Goal: Task Accomplishment & Management: Use online tool/utility

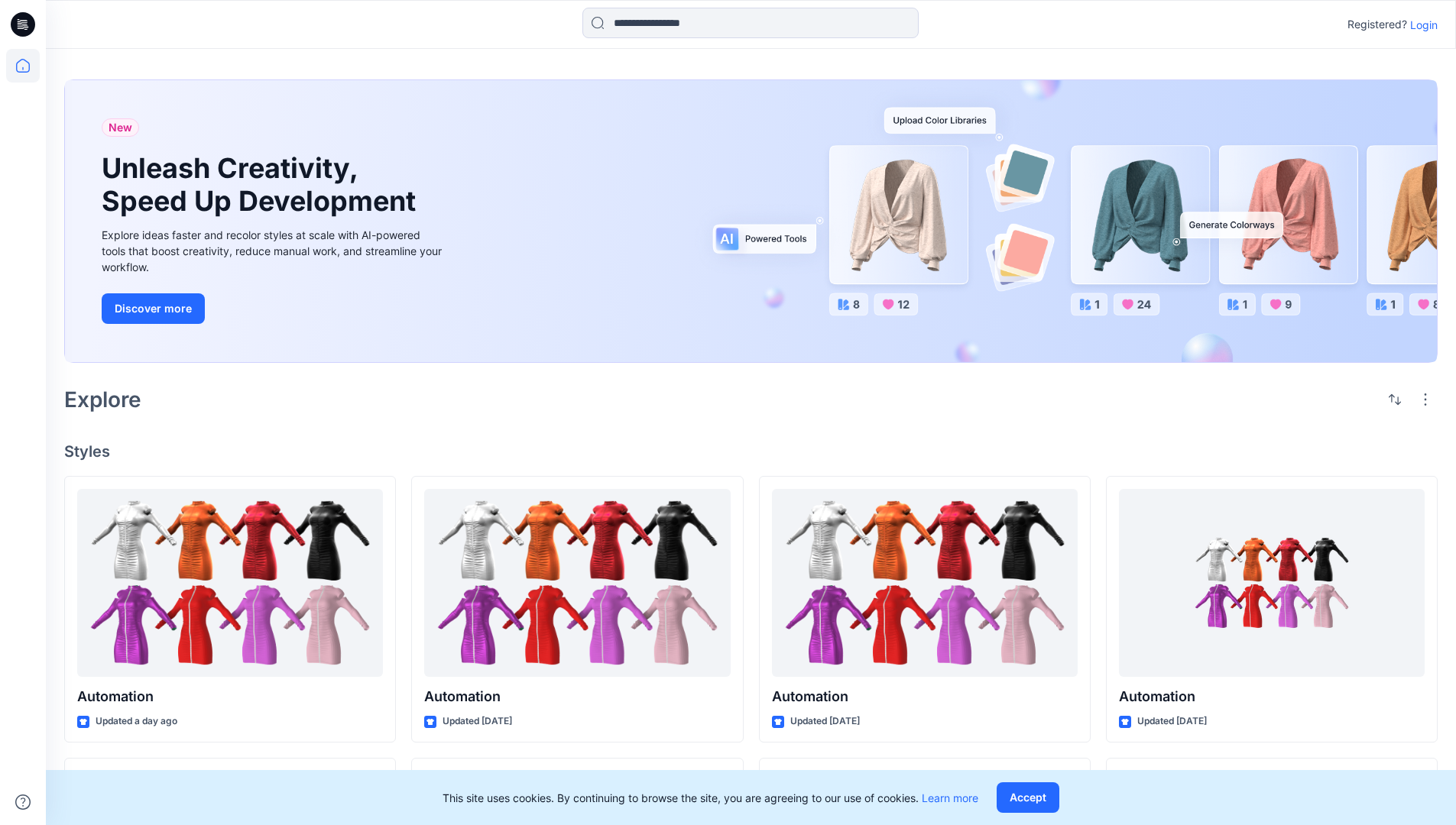
click at [1420, 25] on p "Login" at bounding box center [1424, 25] width 28 height 16
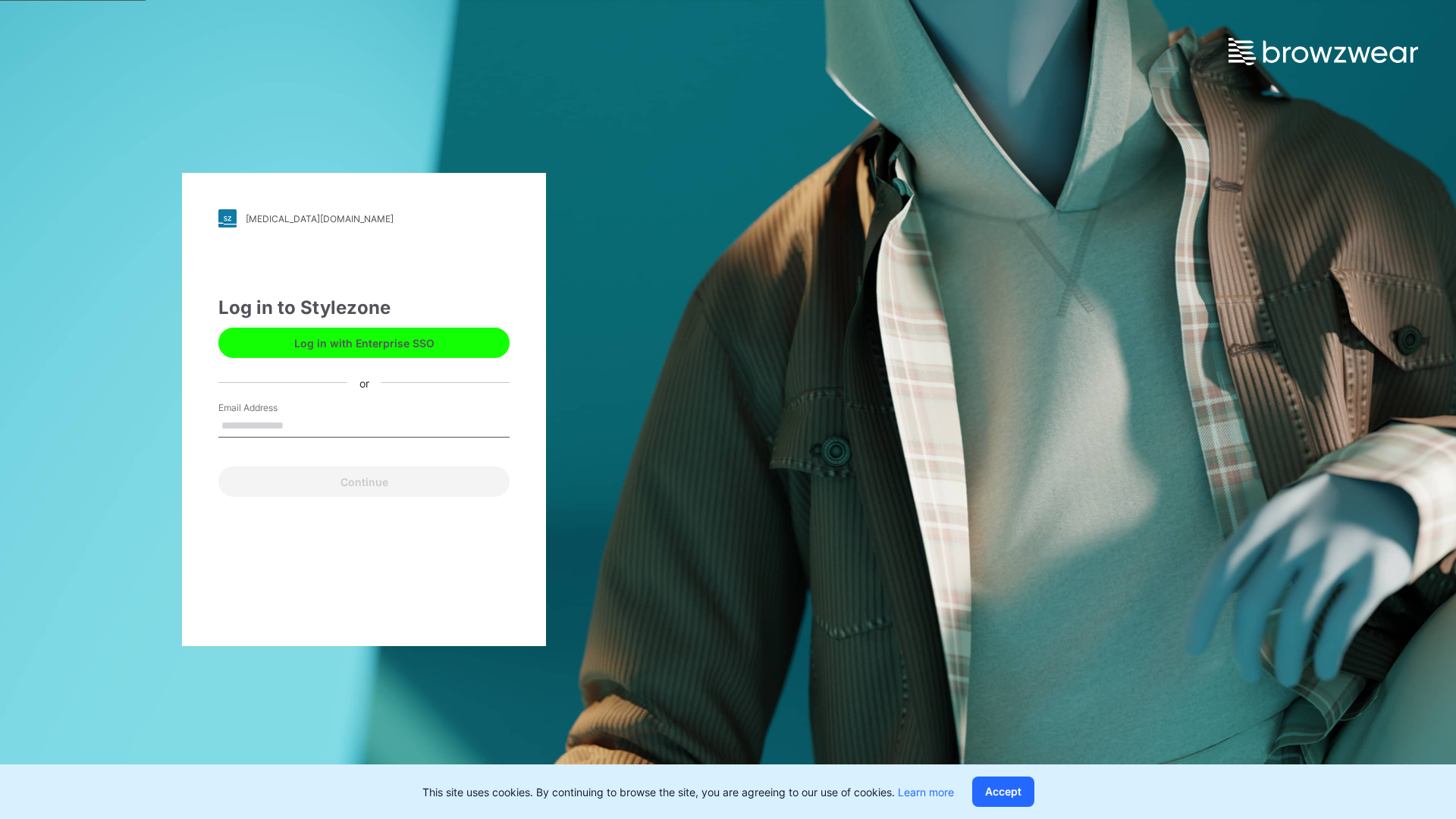
click at [299, 425] on input "Email Address" at bounding box center [364, 426] width 291 height 23
type input "**********"
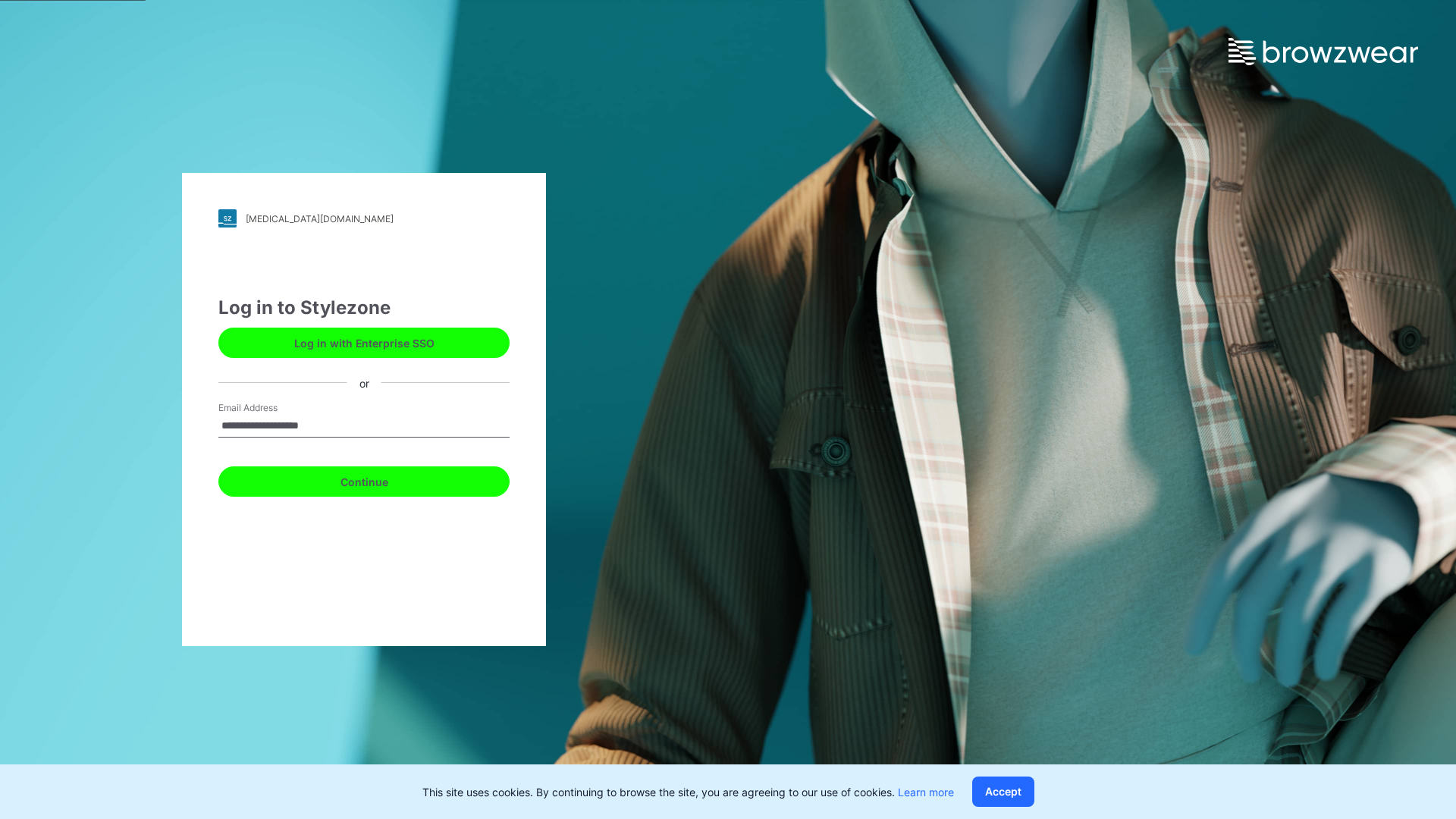
click at [381, 480] on button "Continue" at bounding box center [364, 481] width 291 height 30
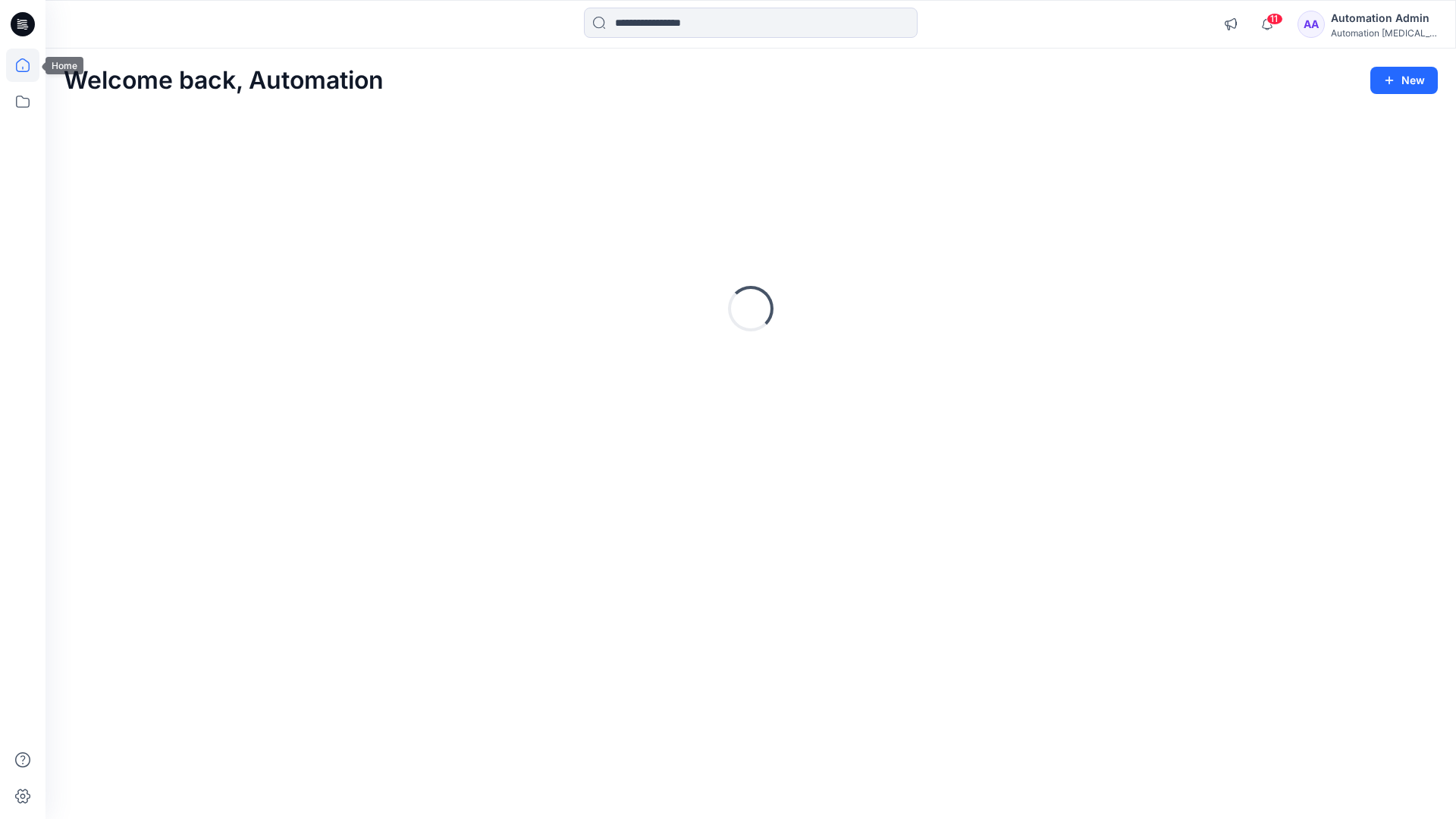
click at [29, 65] on icon at bounding box center [23, 65] width 14 height 14
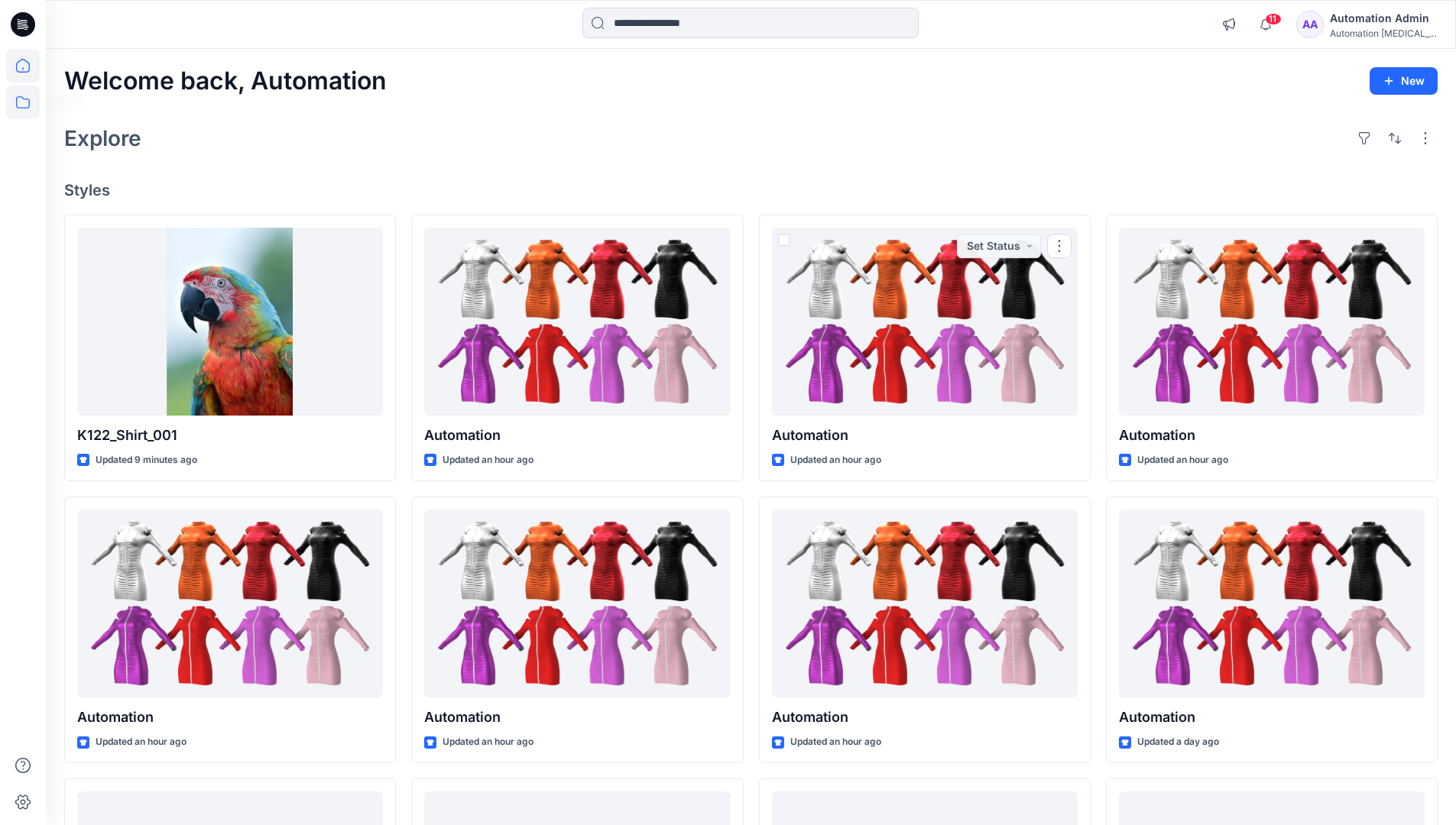
click at [28, 103] on icon at bounding box center [22, 102] width 34 height 34
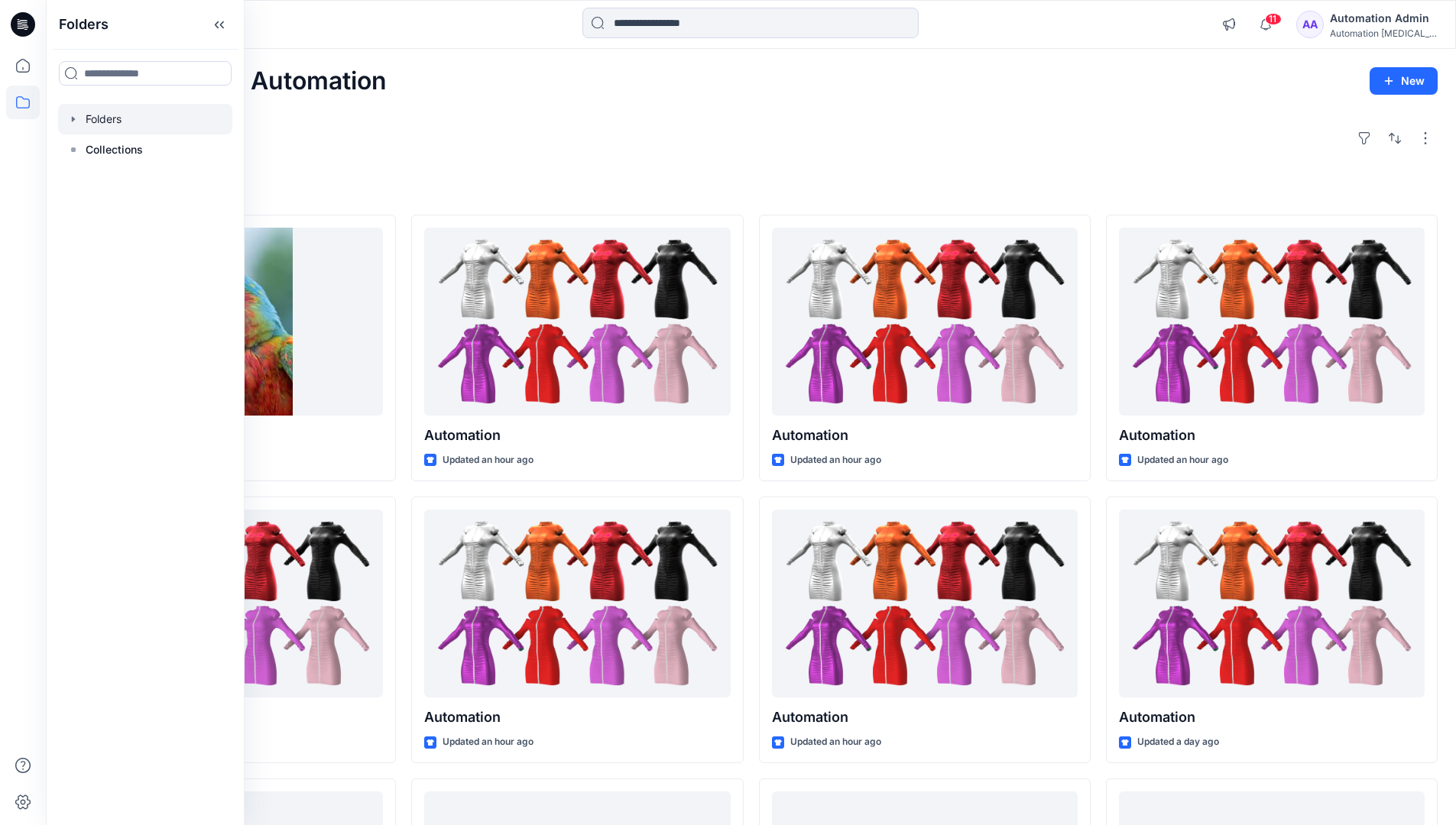
click at [164, 121] on div at bounding box center [145, 119] width 174 height 30
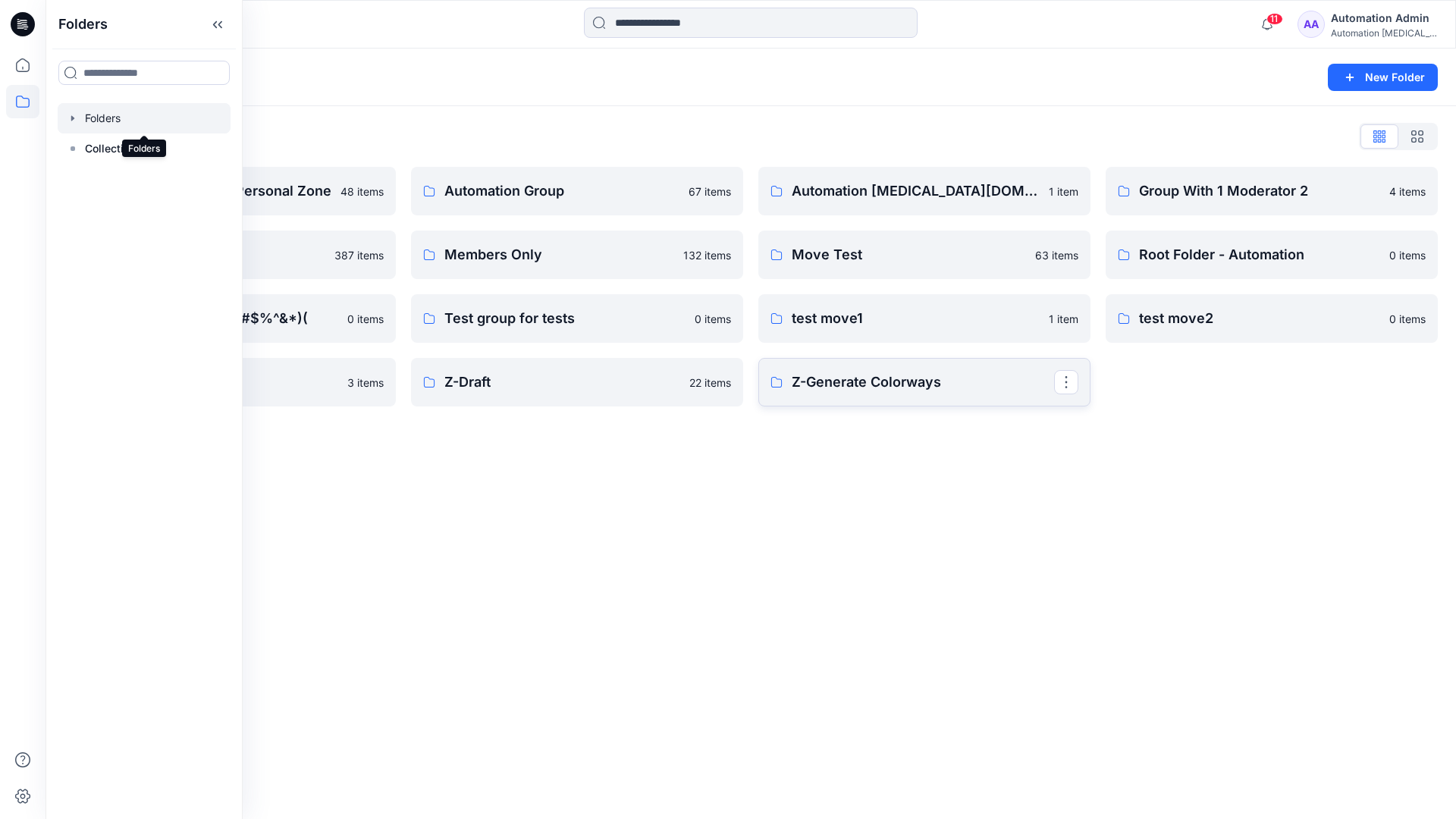
click at [967, 381] on p "Z-Generate Colorways" at bounding box center [923, 382] width 262 height 21
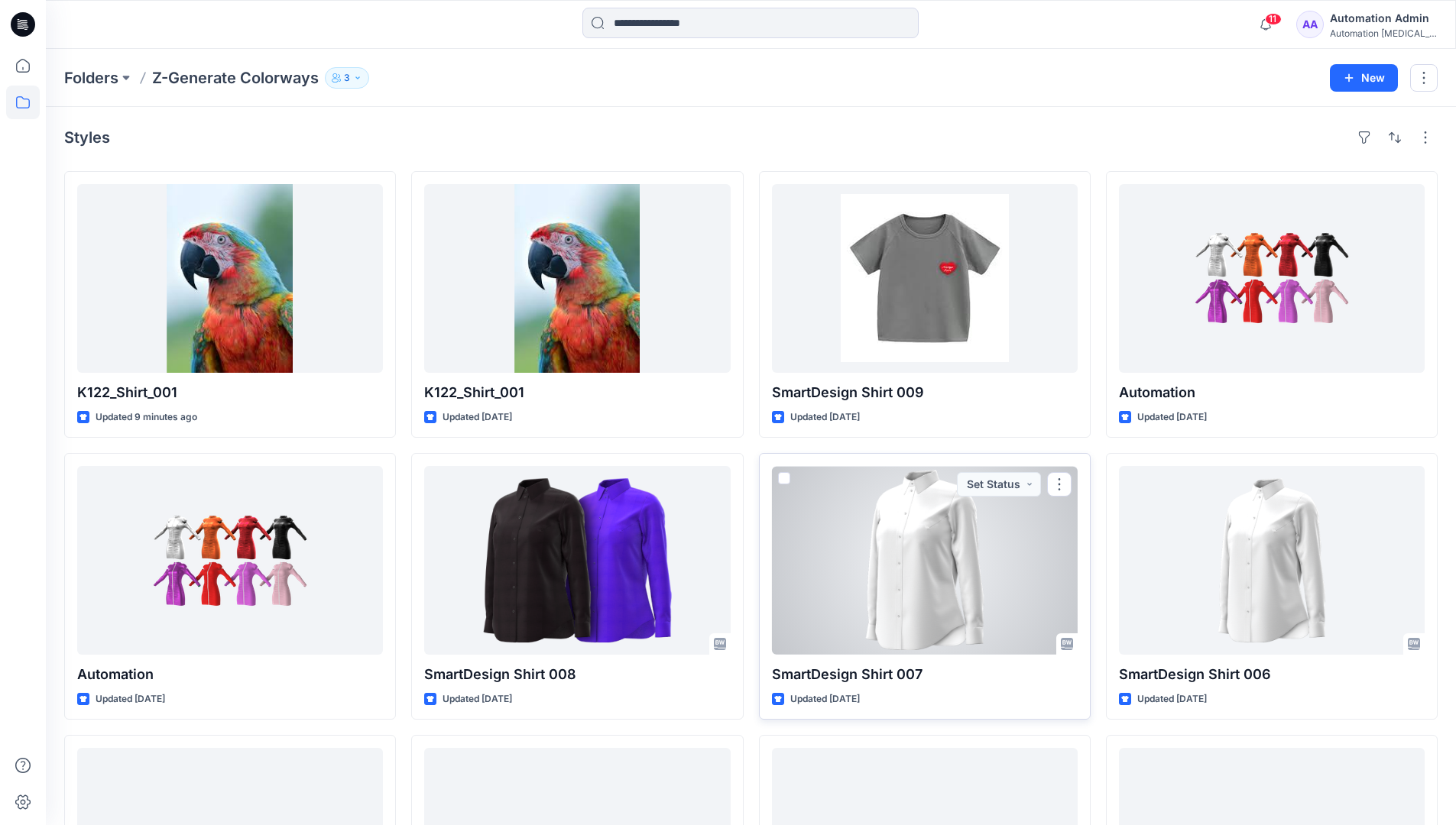
click at [787, 477] on span at bounding box center [784, 478] width 12 height 12
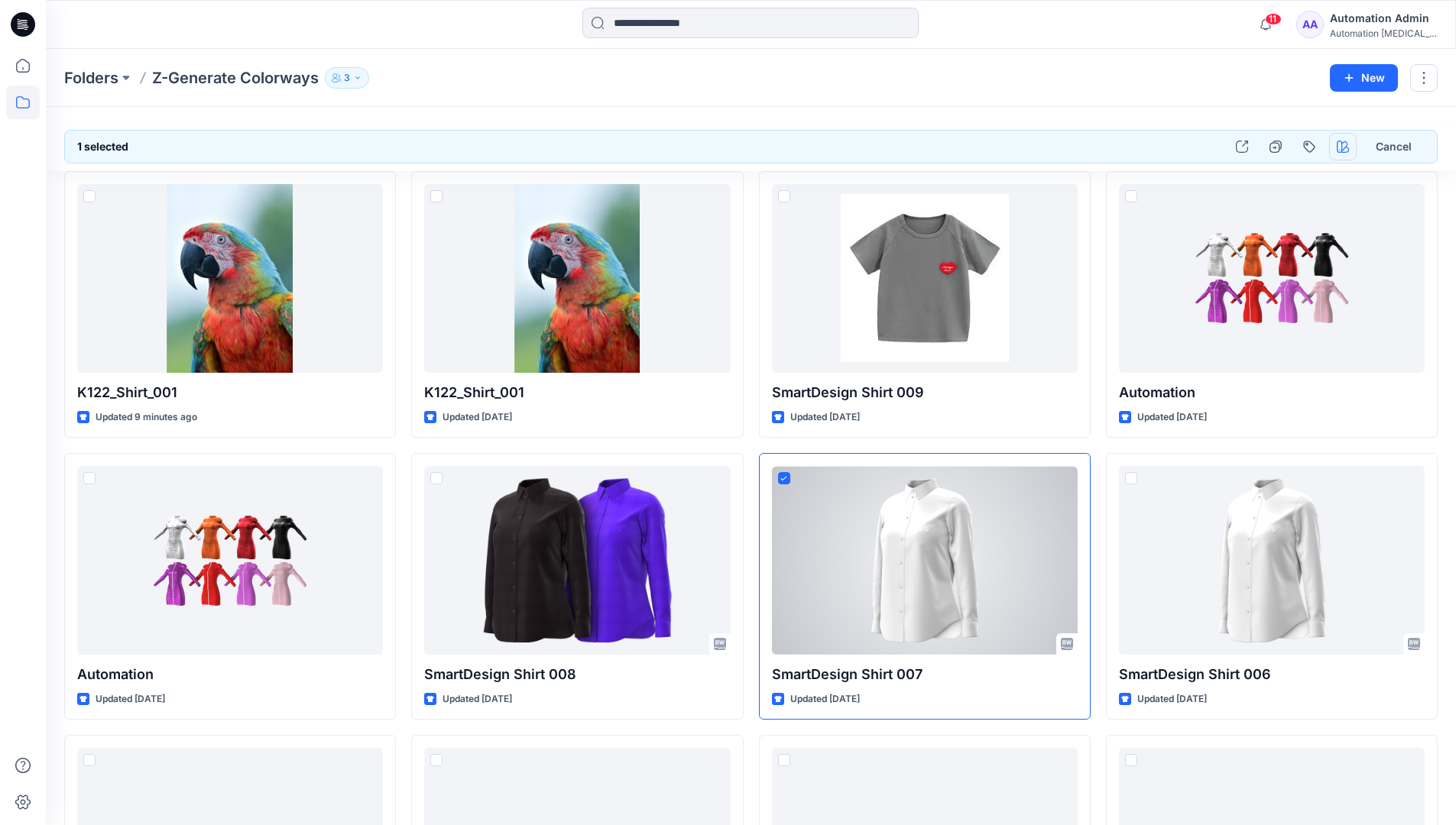
click at [1341, 147] on icon "button" at bounding box center [1342, 146] width 12 height 12
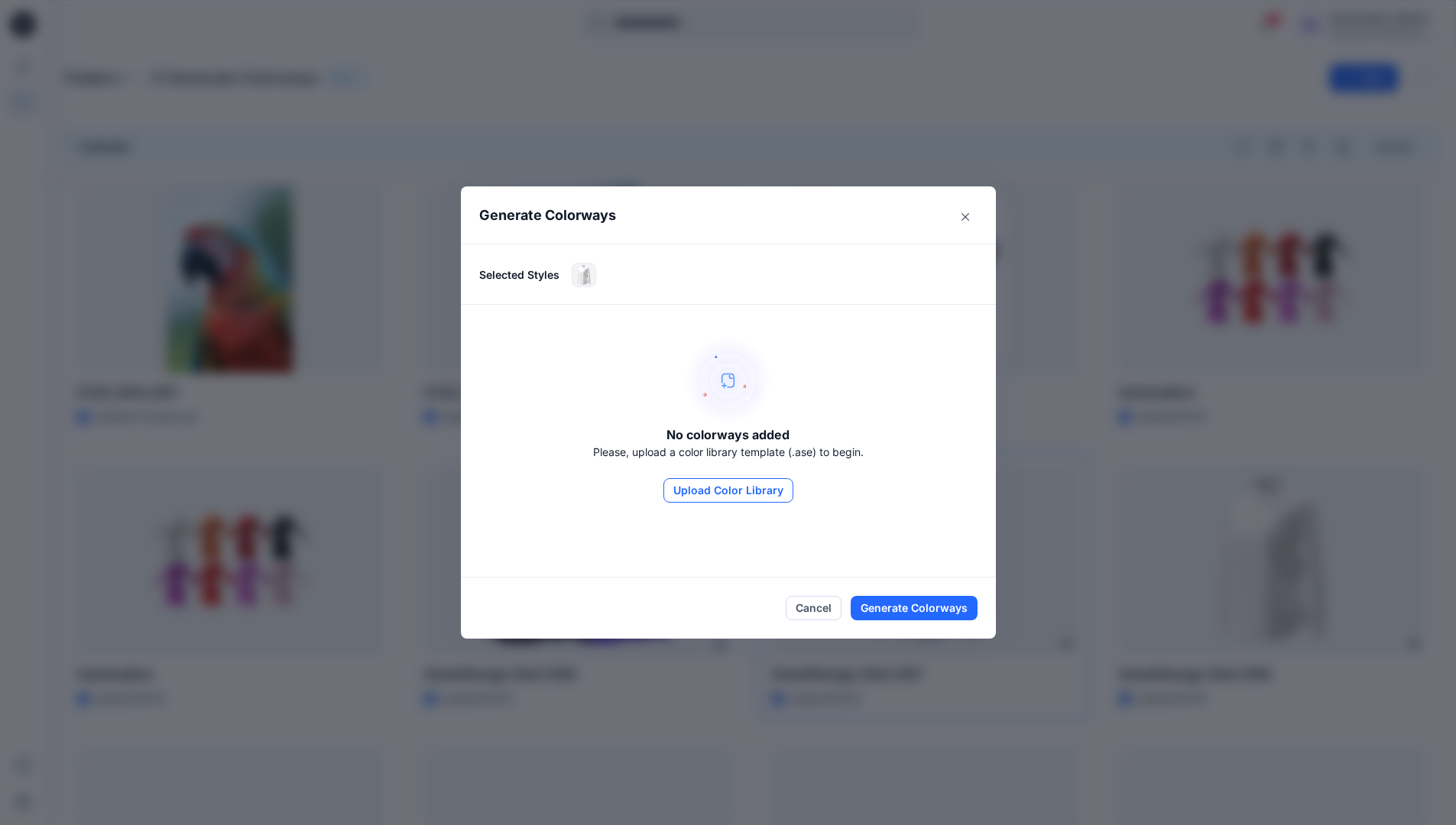
click at [751, 489] on button "Upload Color Library" at bounding box center [728, 491] width 130 height 25
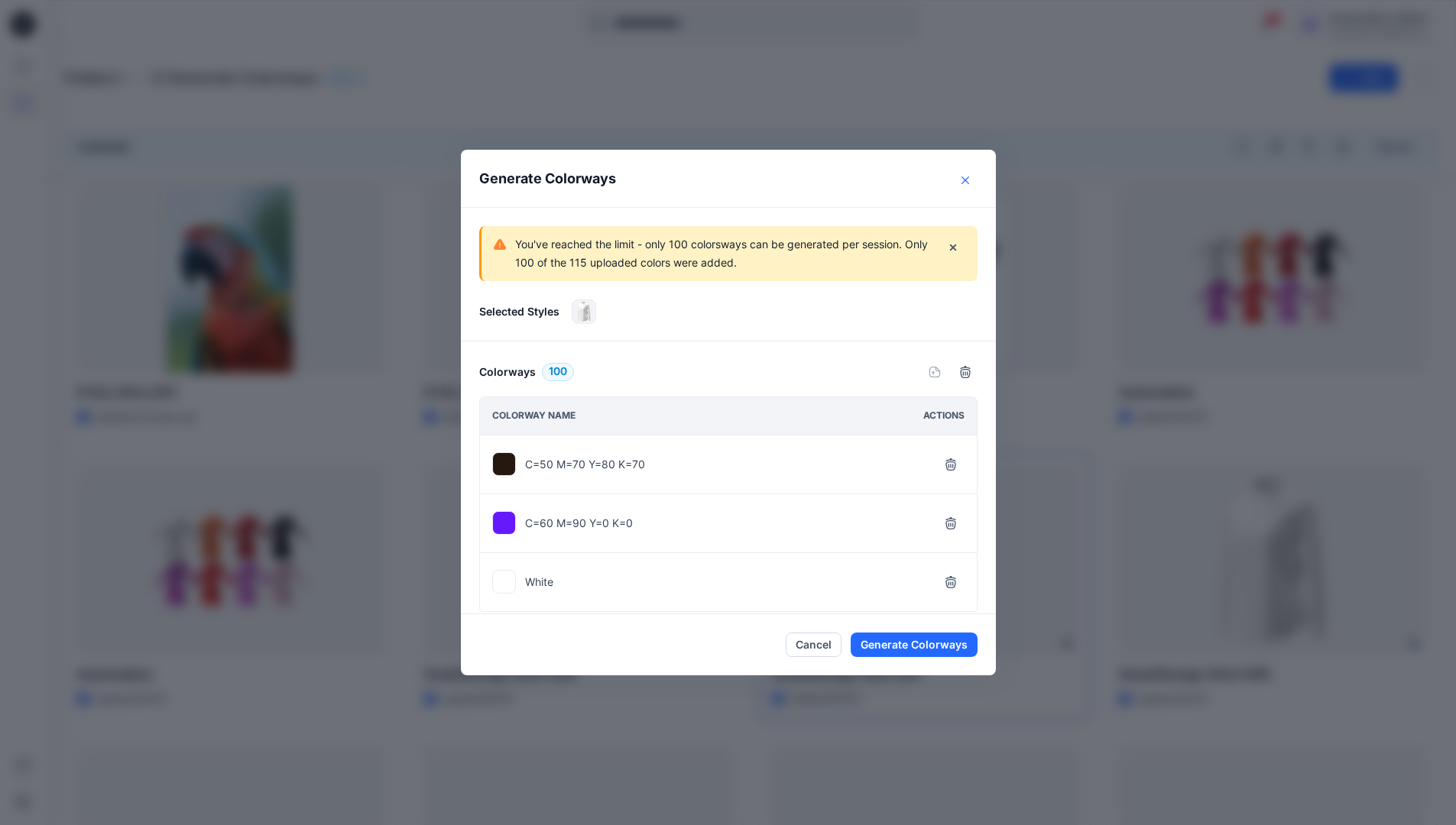
click at [969, 181] on icon "Close" at bounding box center [965, 180] width 7 height 7
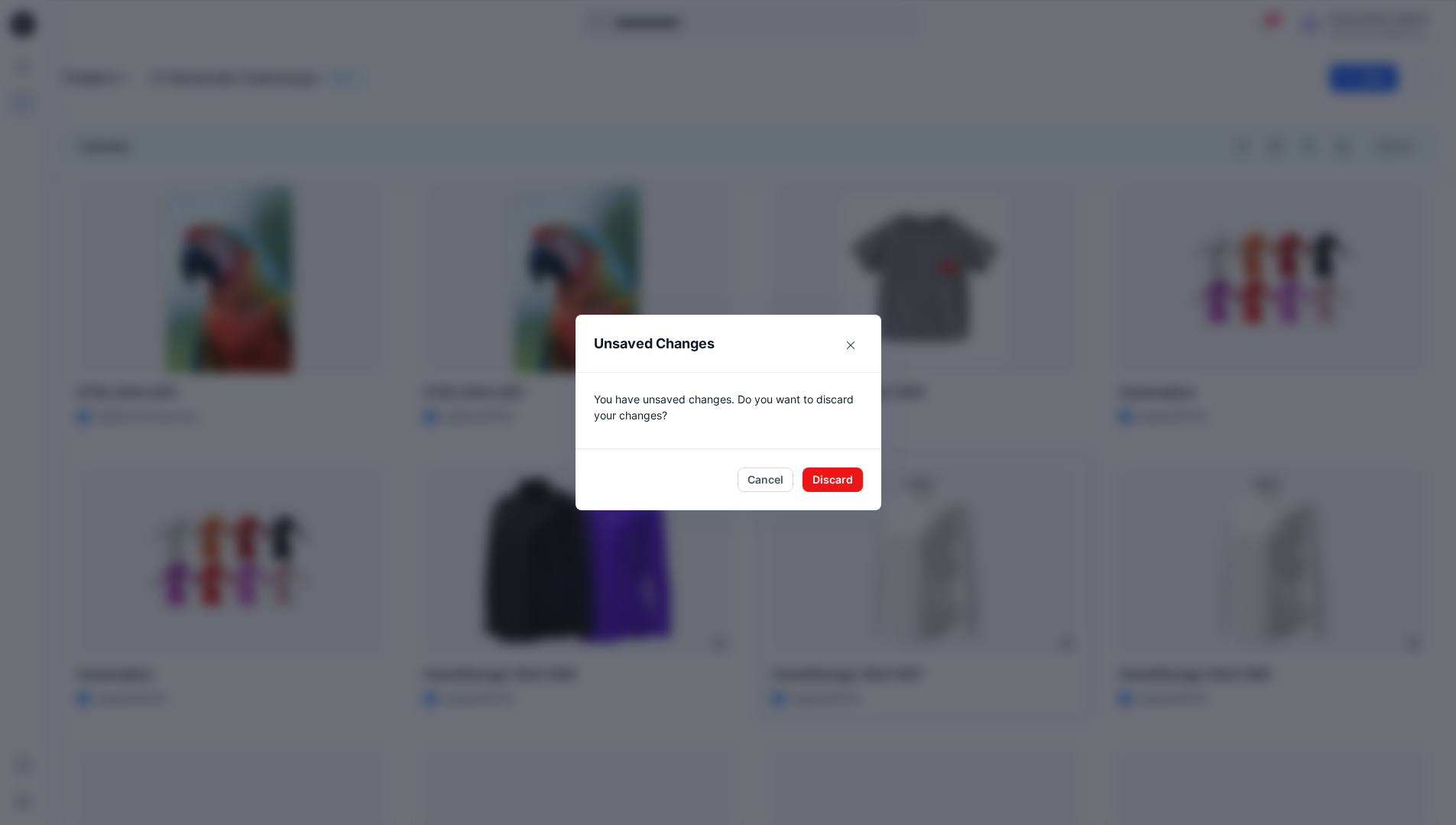
click at [846, 492] on footer "Cancel Discard" at bounding box center [729, 479] width 306 height 61
click at [856, 478] on button "Discard" at bounding box center [833, 480] width 61 height 25
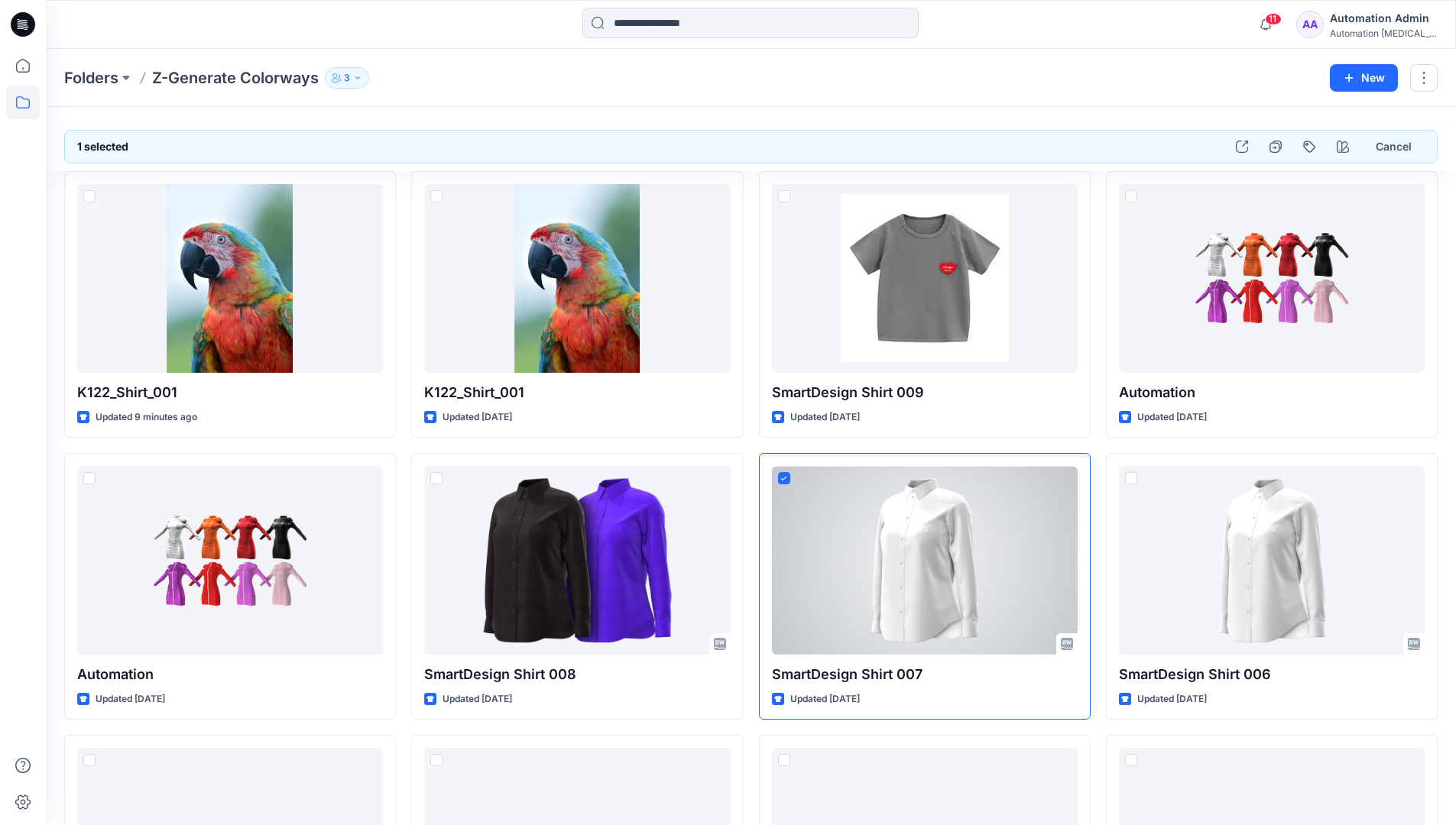
click at [1396, 25] on div "Automation Admin" at bounding box center [1383, 18] width 107 height 18
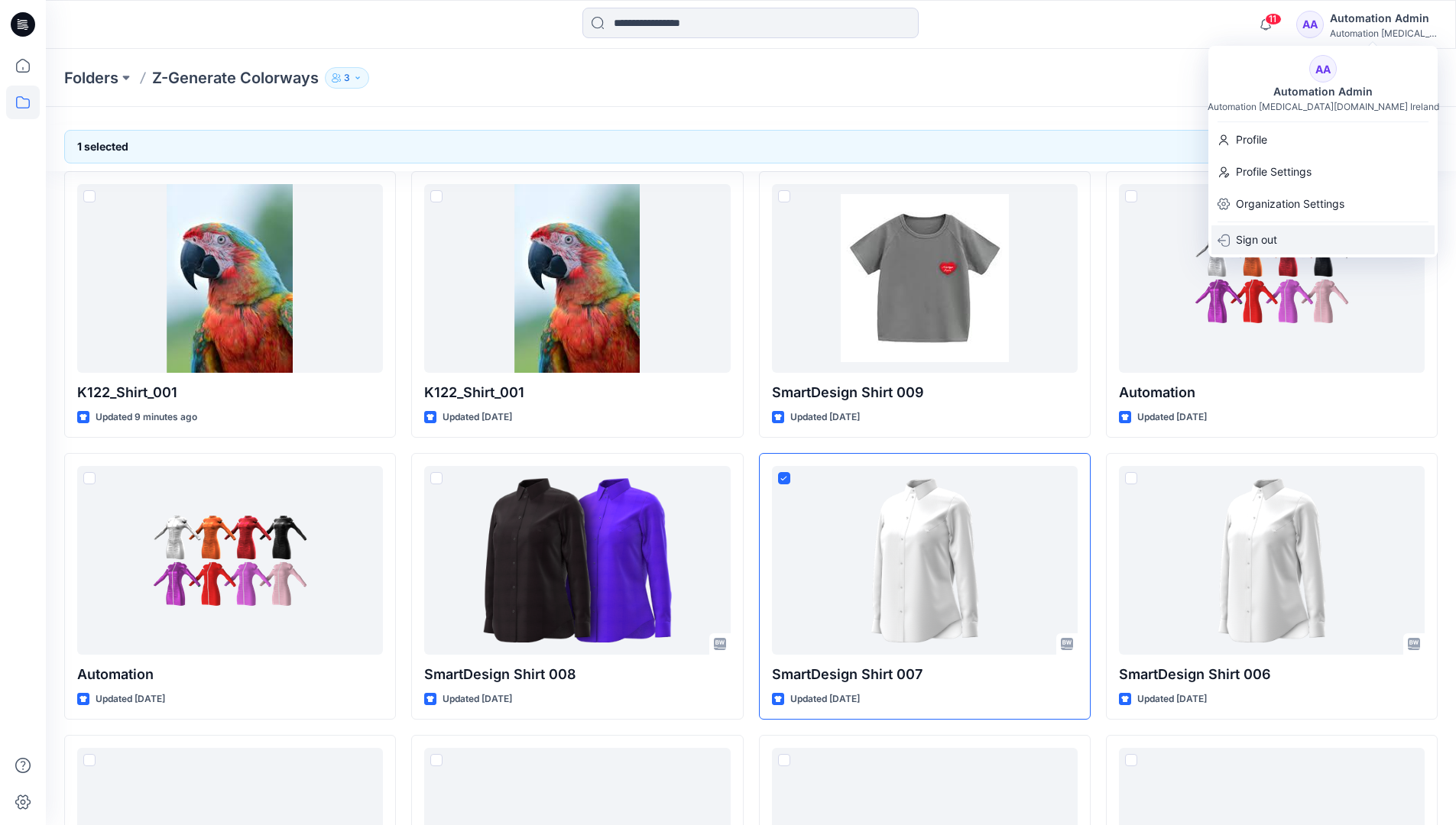
click at [1335, 240] on div "Sign out" at bounding box center [1323, 240] width 223 height 29
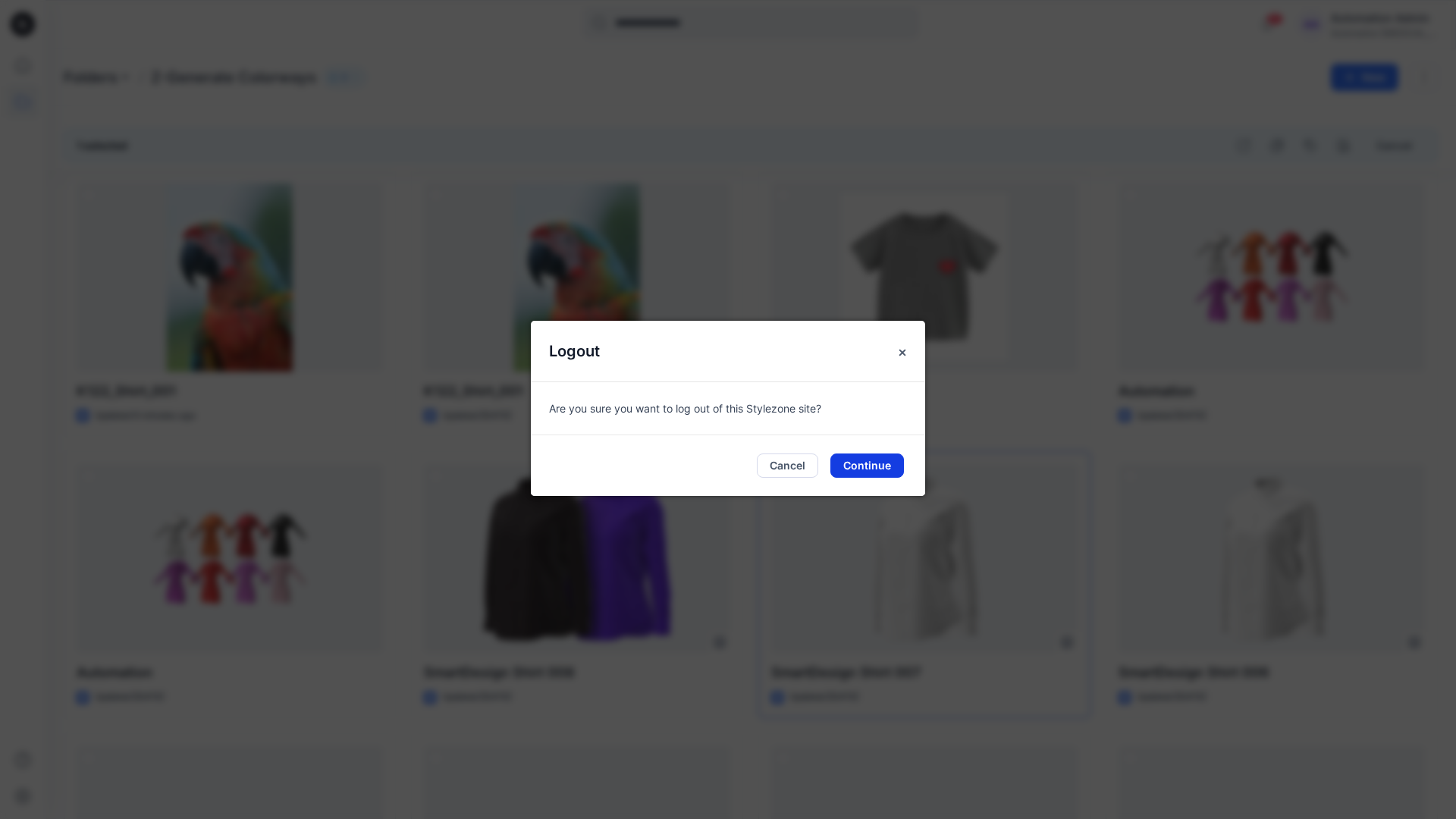
click at [874, 468] on button "Continue" at bounding box center [867, 466] width 74 height 24
